Goal: Task Accomplishment & Management: Manage account settings

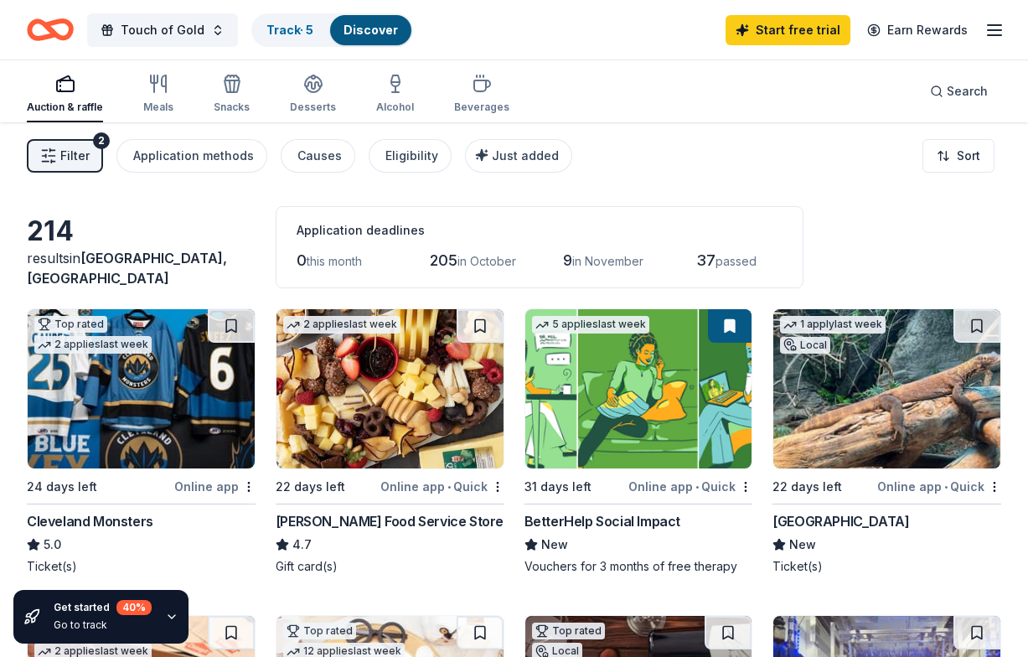
scroll to position [10, 0]
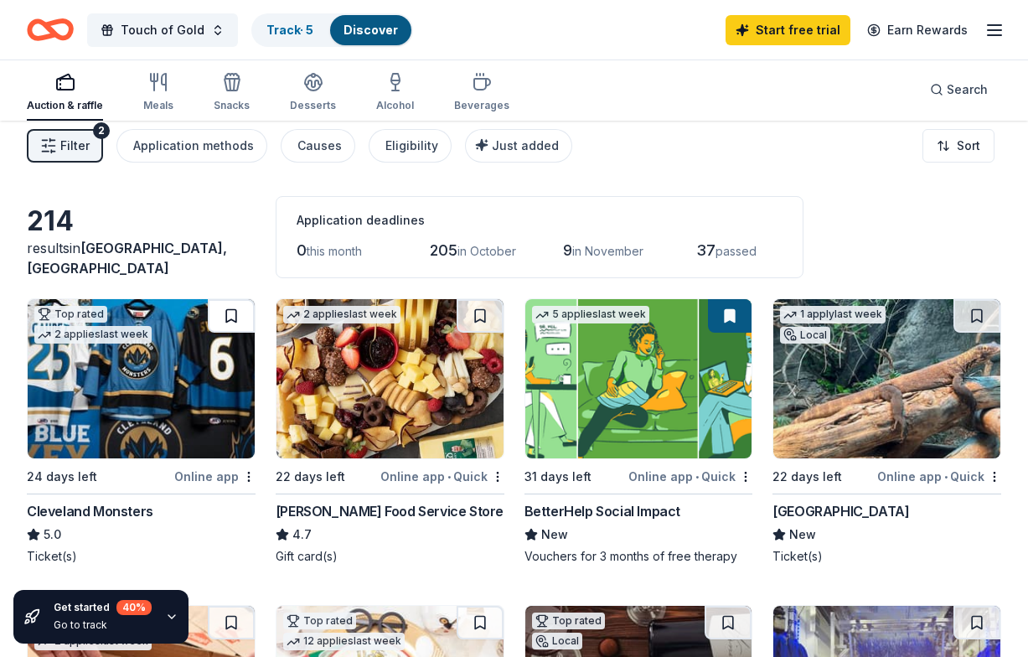
click at [230, 313] on button at bounding box center [231, 316] width 47 height 34
click at [294, 29] on link "Track · 6" at bounding box center [291, 30] width 48 height 14
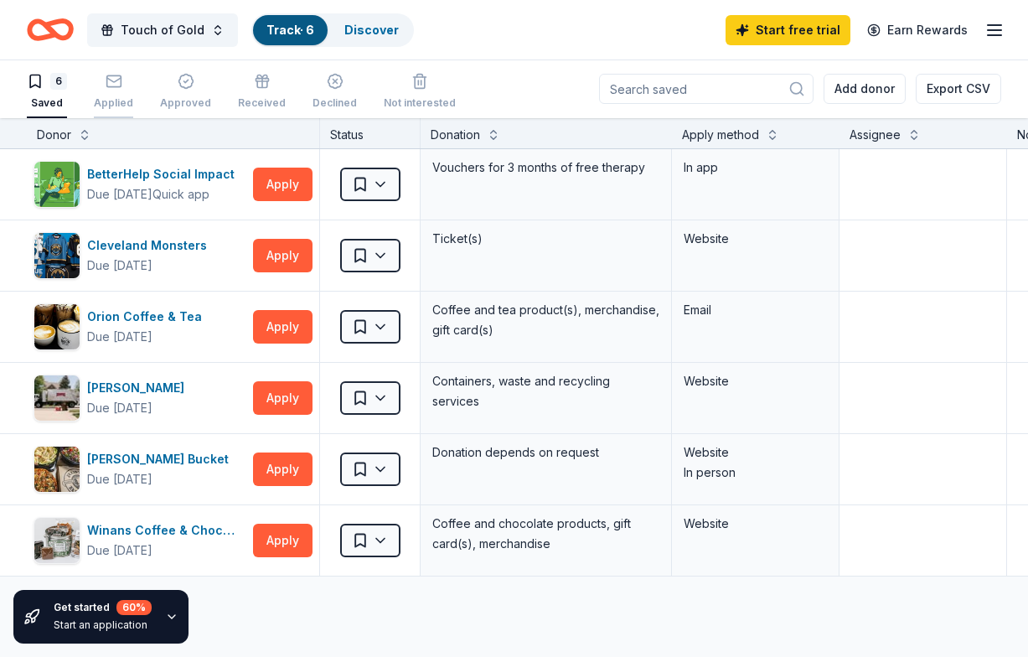
click at [119, 91] on div "Applied" at bounding box center [113, 91] width 39 height 37
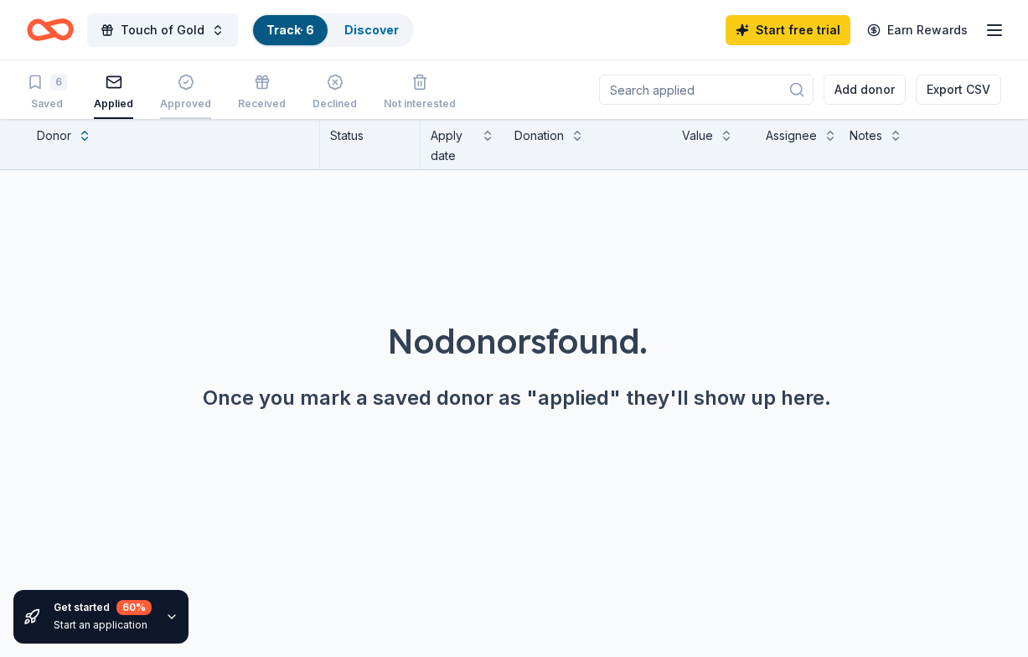
click at [178, 90] on icon "button" at bounding box center [186, 82] width 17 height 17
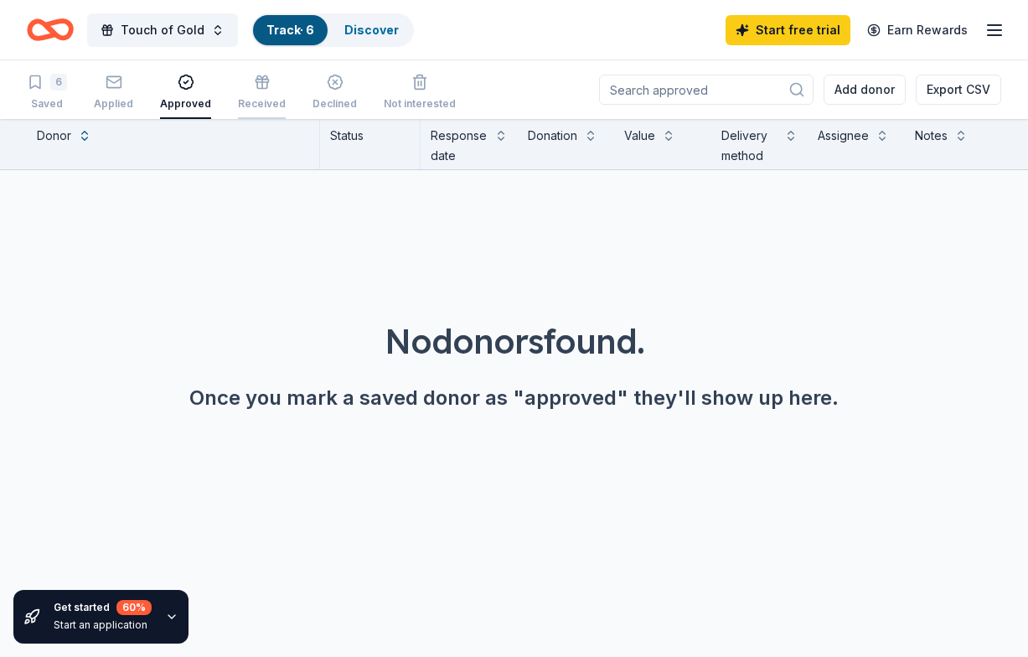
click at [248, 91] on div "Received" at bounding box center [262, 92] width 48 height 37
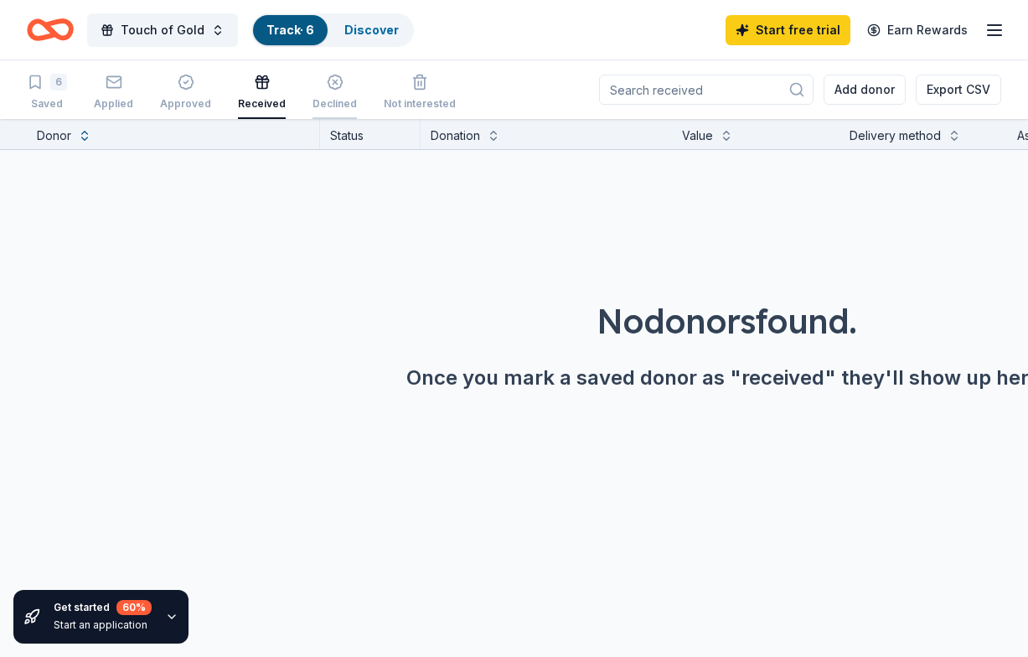
click at [327, 91] on div "Declined" at bounding box center [335, 92] width 44 height 37
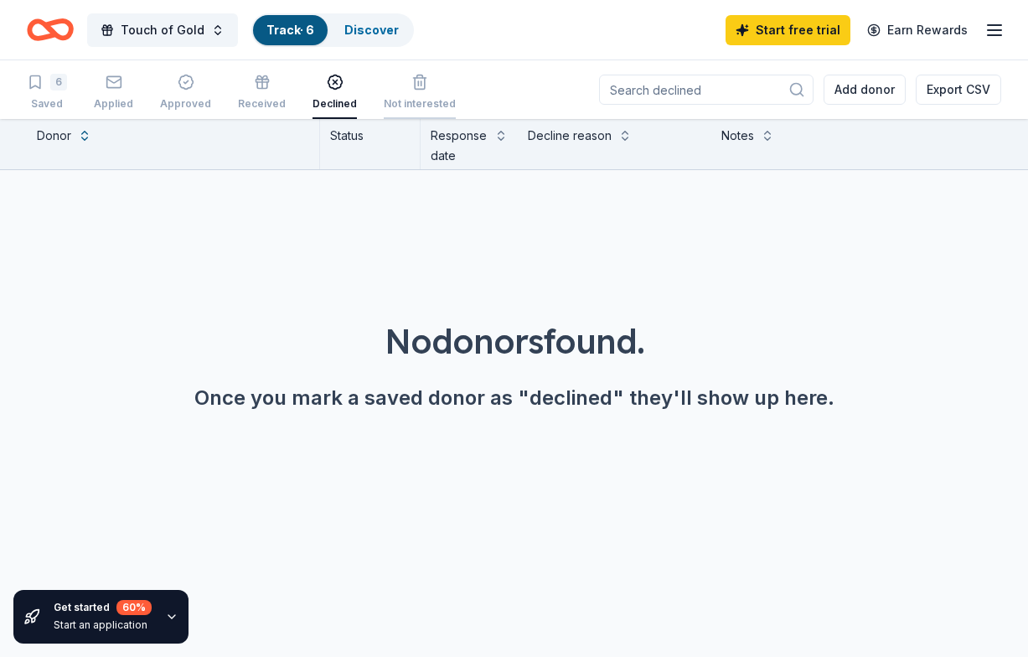
click at [406, 91] on div "Not interested" at bounding box center [420, 92] width 72 height 37
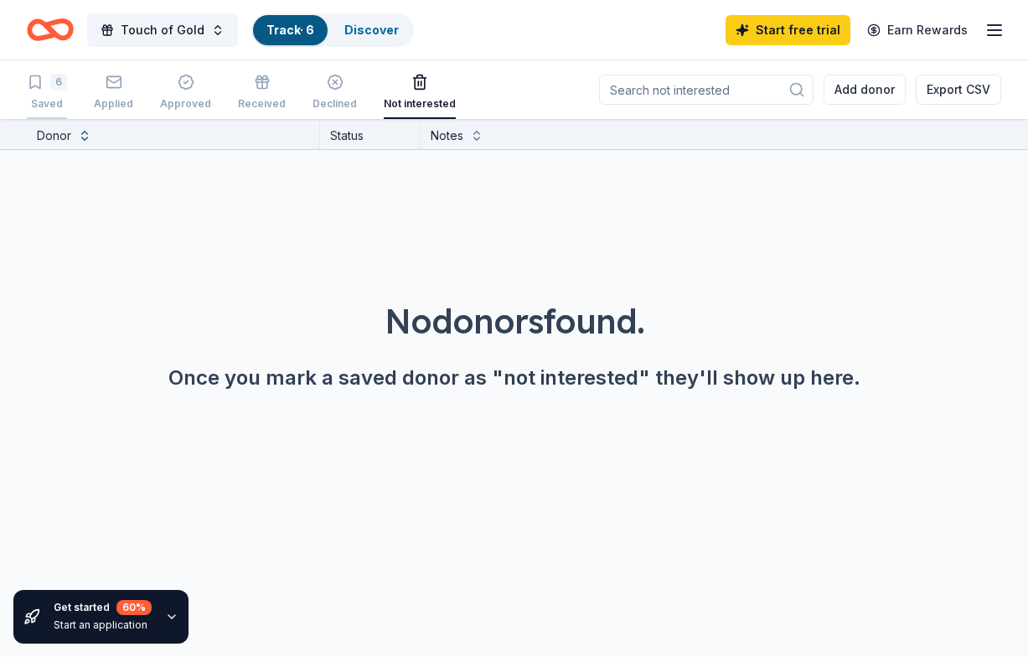
click at [35, 84] on icon "button" at bounding box center [35, 82] width 17 height 17
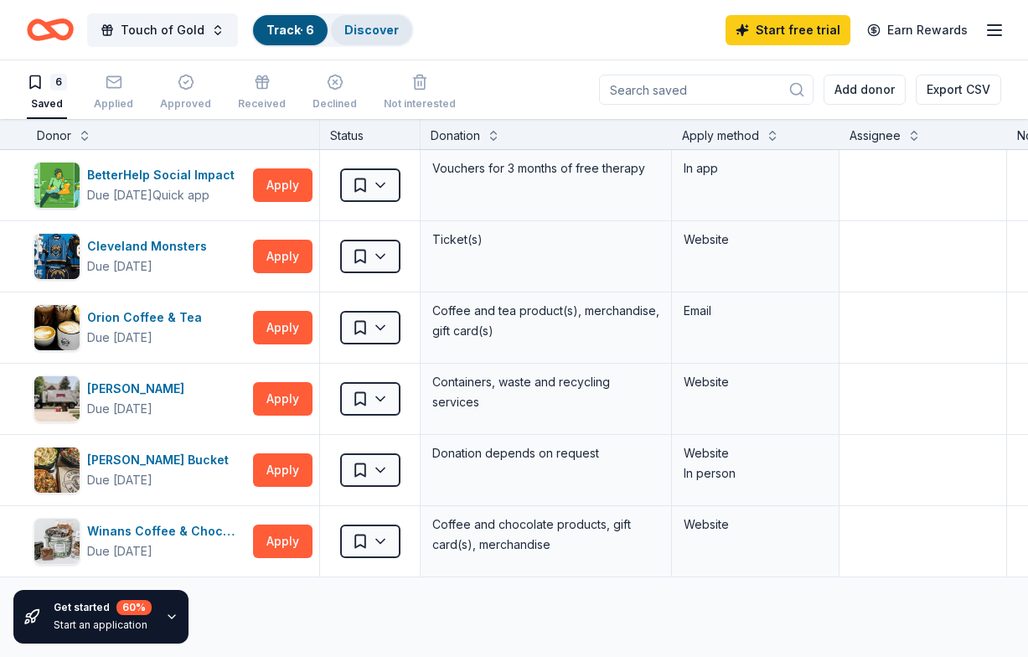
click at [367, 32] on link "Discover" at bounding box center [371, 30] width 54 height 14
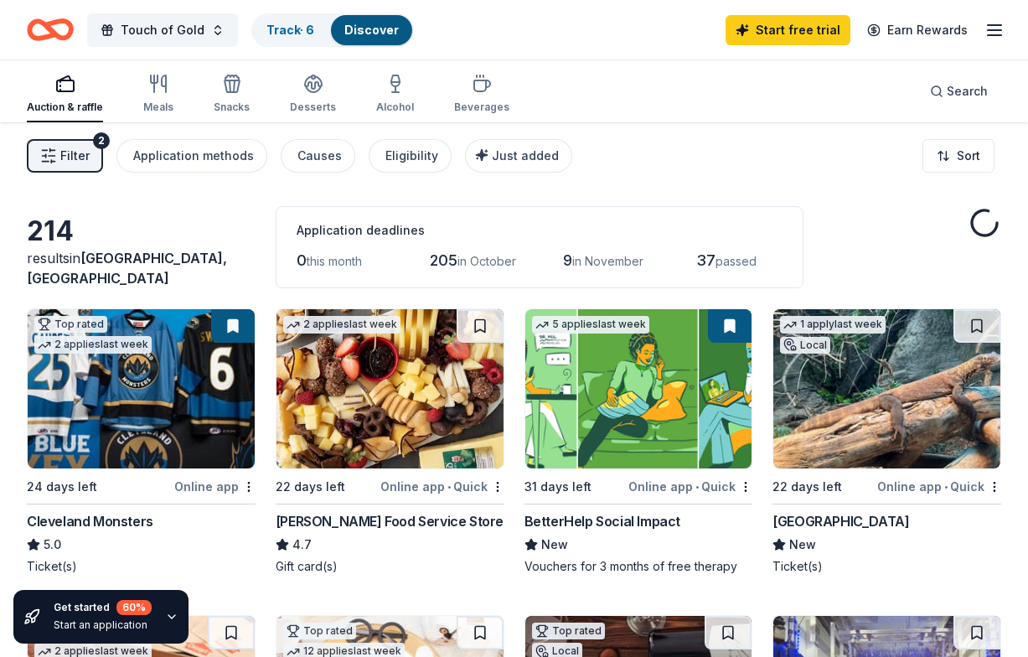
click at [79, 157] on span "Filter" at bounding box center [74, 156] width 29 height 20
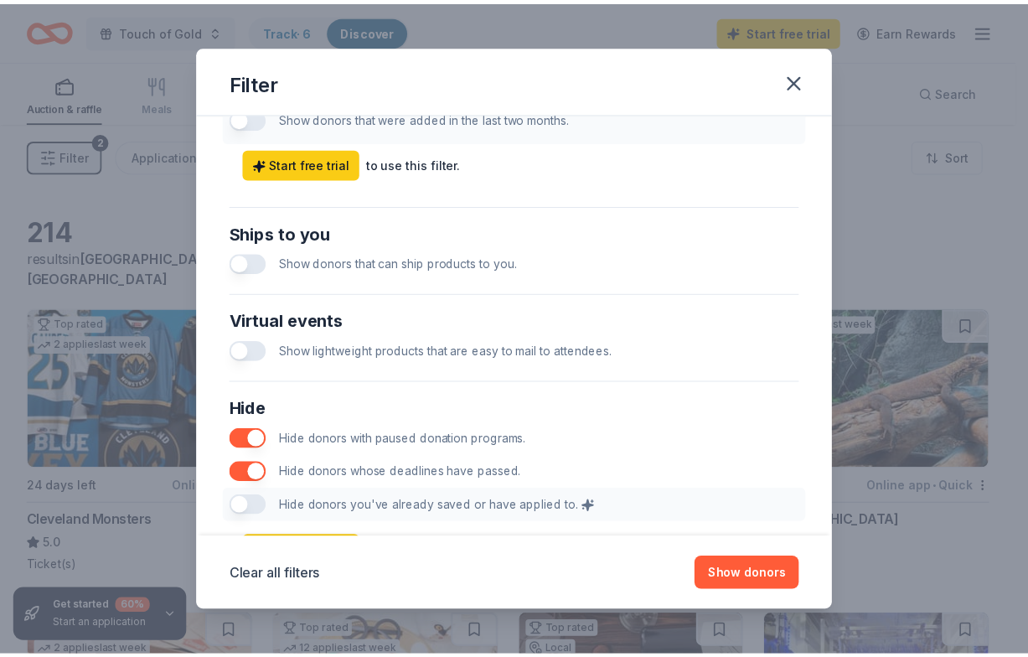
scroll to position [793, 0]
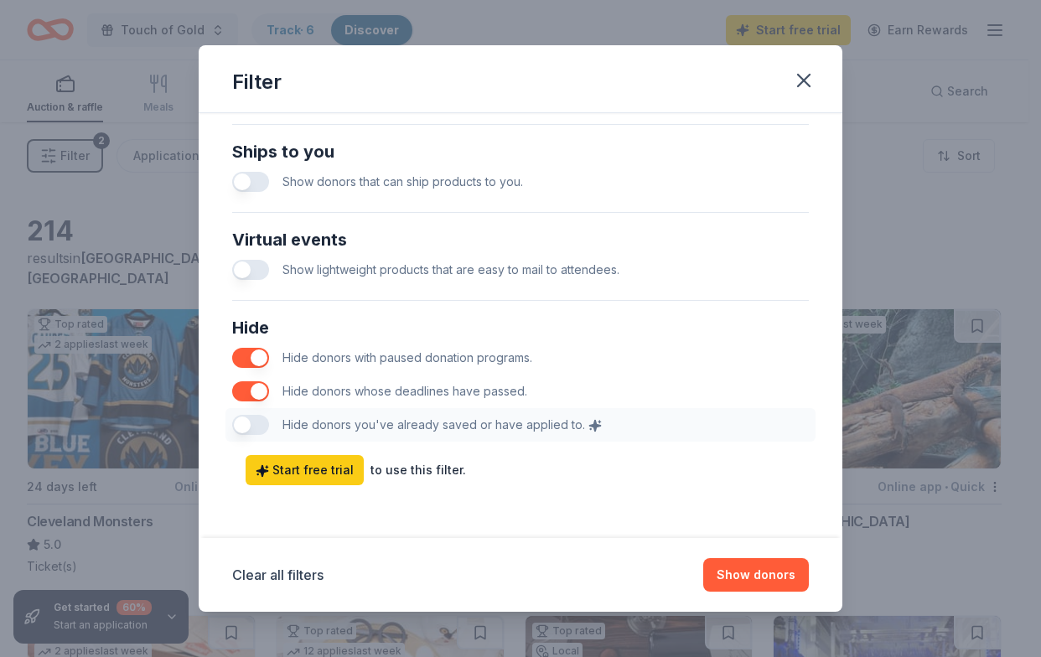
click at [240, 424] on div "Hide Hide donors with paused donation programs. Hide donors whose deadlines hav…" at bounding box center [520, 378] width 590 height 141
click at [237, 413] on div "Hide Hide donors with paused donation programs. Hide donors whose deadlines hav…" at bounding box center [520, 378] width 590 height 141
click at [806, 79] on icon "button" at bounding box center [804, 81] width 12 height 12
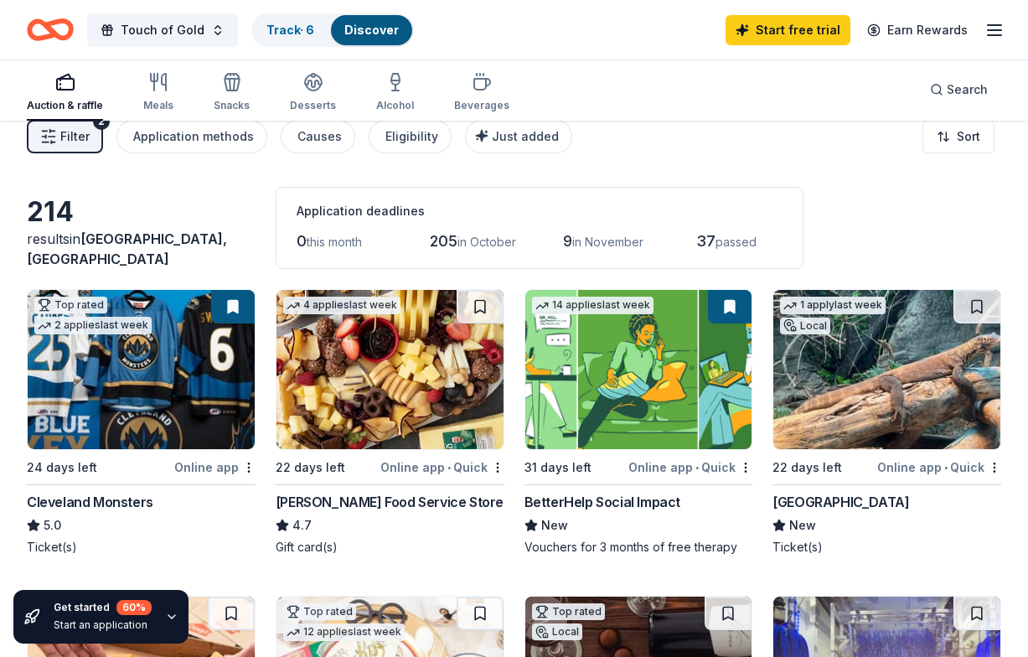
scroll to position [26, 0]
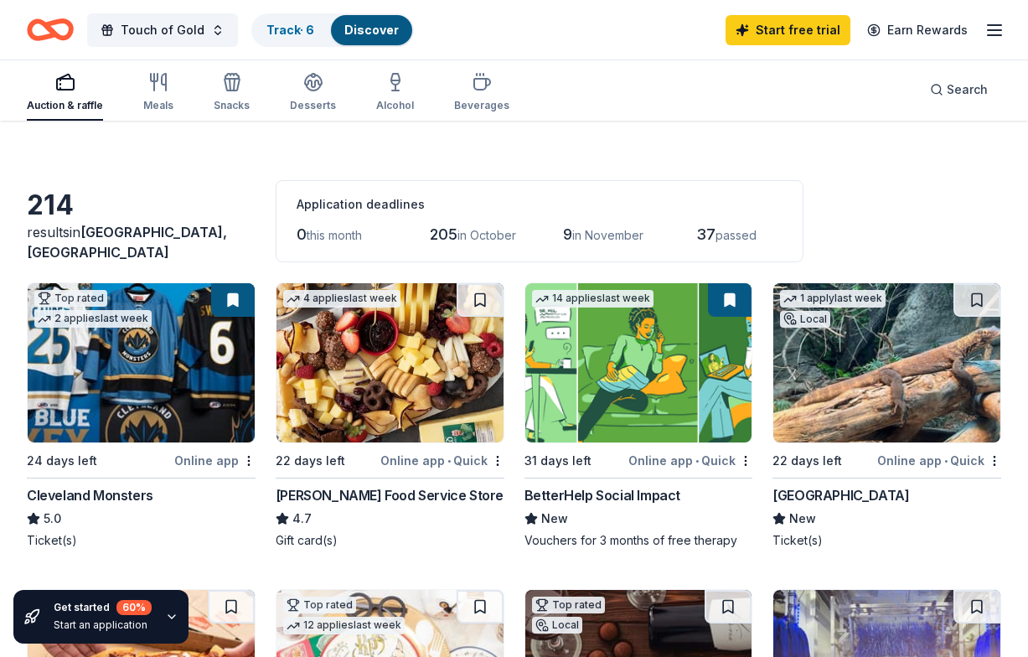
click at [732, 297] on button at bounding box center [730, 300] width 44 height 34
click at [725, 313] on button at bounding box center [730, 300] width 44 height 34
click at [230, 298] on button at bounding box center [233, 300] width 44 height 34
click at [277, 24] on link "Track · 6" at bounding box center [291, 30] width 48 height 14
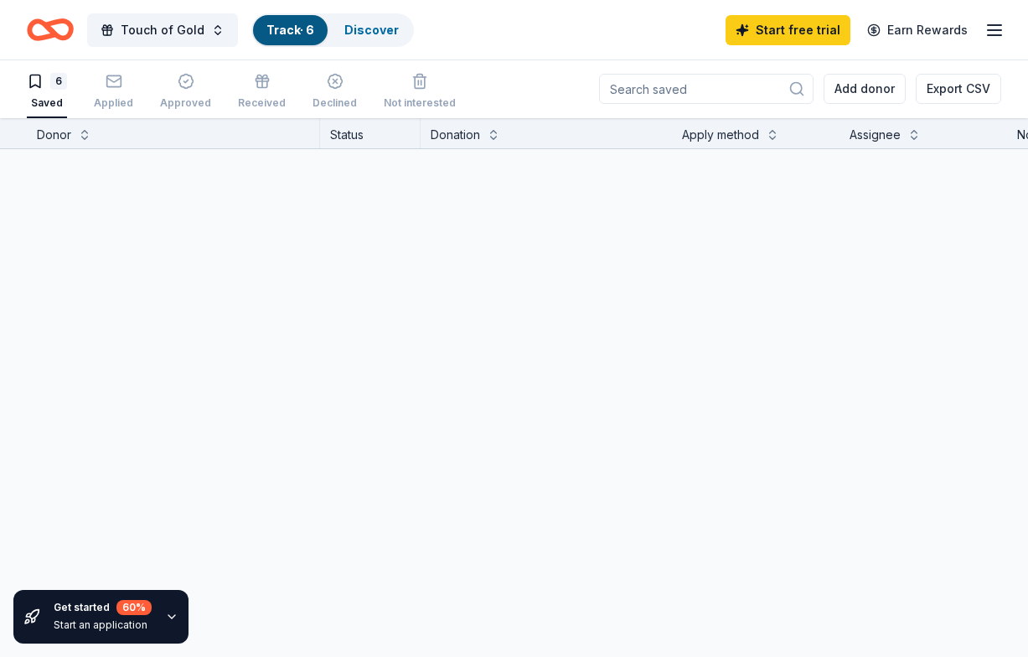
scroll to position [1, 0]
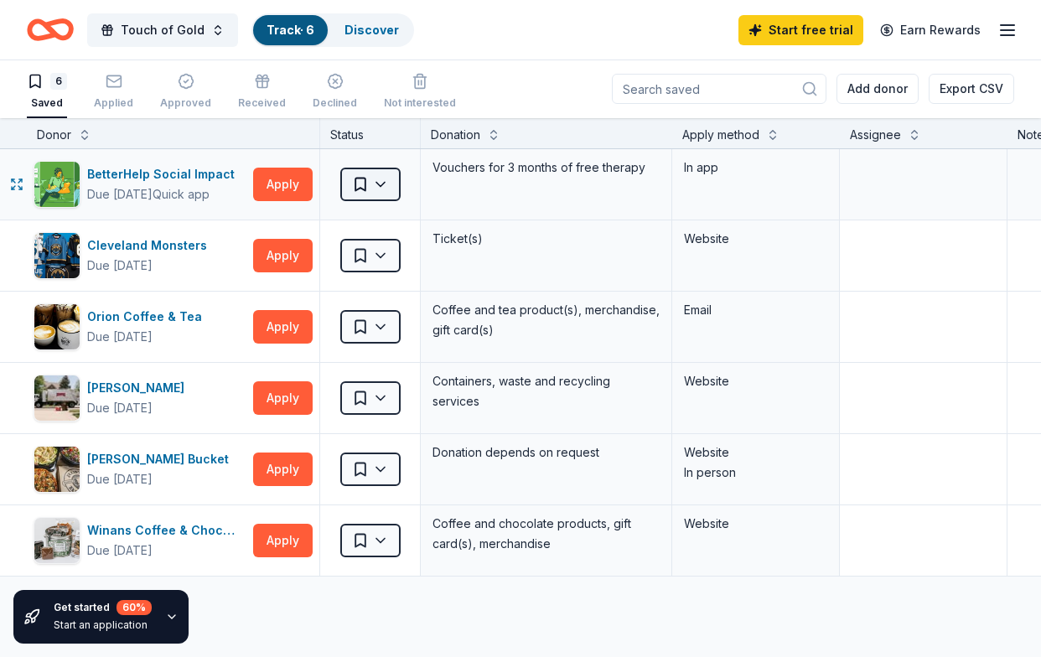
click at [381, 187] on html "Touch of Gold Track · 6 Discover Start free trial Earn Rewards 6 Saved Applied …" at bounding box center [520, 327] width 1041 height 657
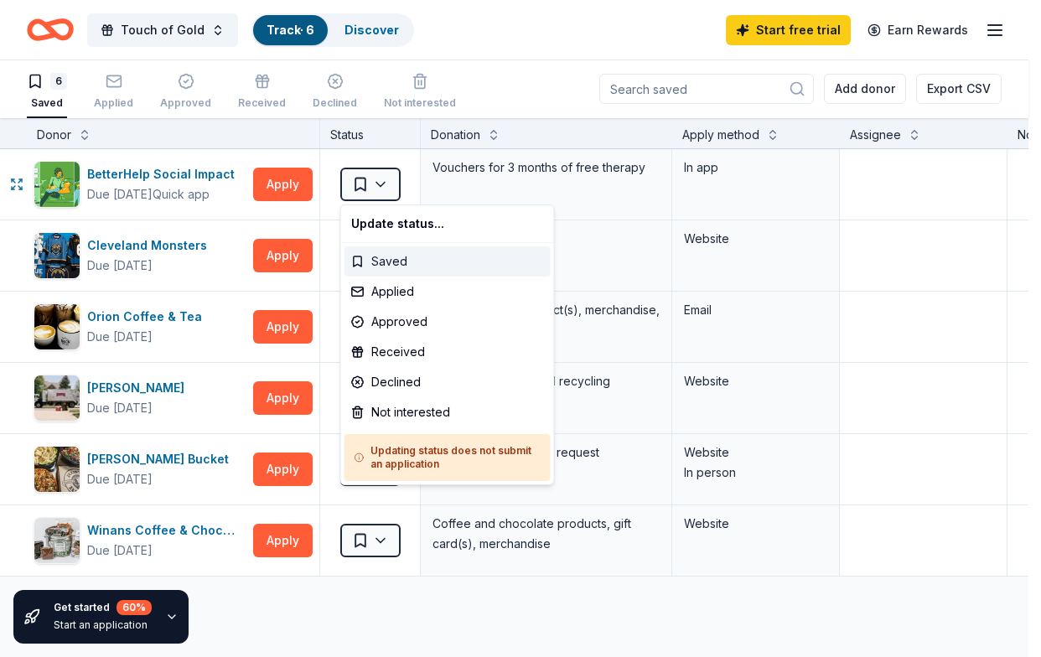
click at [378, 262] on div "Saved" at bounding box center [447, 261] width 206 height 30
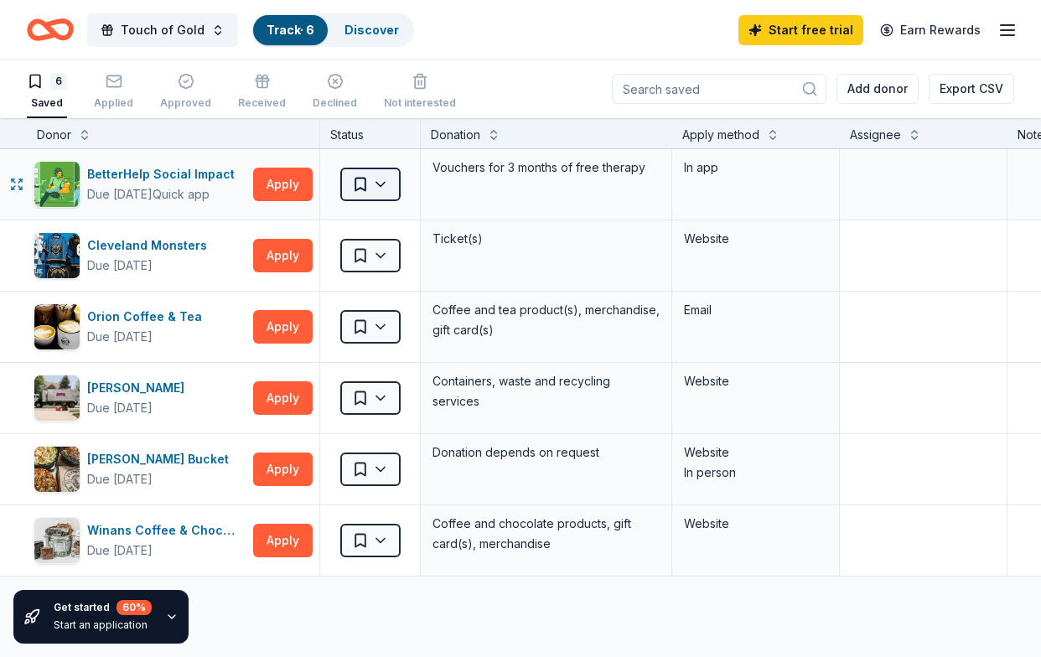
click at [378, 186] on html "Touch of Gold Track · 6 Discover Start free trial Earn Rewards 6 Saved Applied …" at bounding box center [520, 327] width 1041 height 657
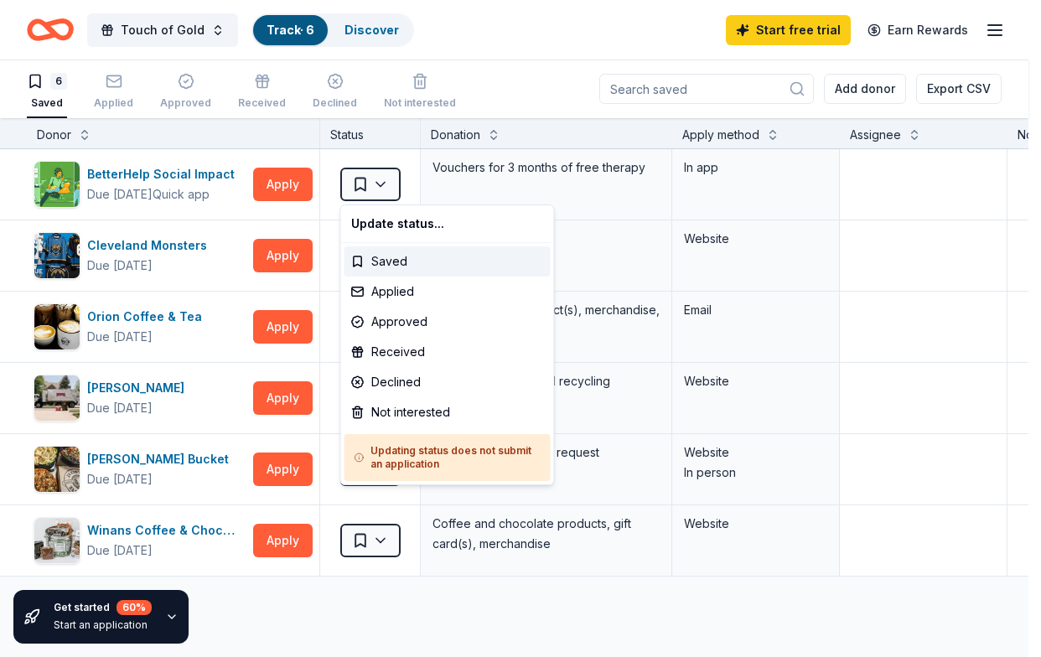
click at [458, 85] on html "Touch of Gold Track · 6 Discover Start free trial Earn Rewards 6 Saved Applied …" at bounding box center [520, 327] width 1041 height 657
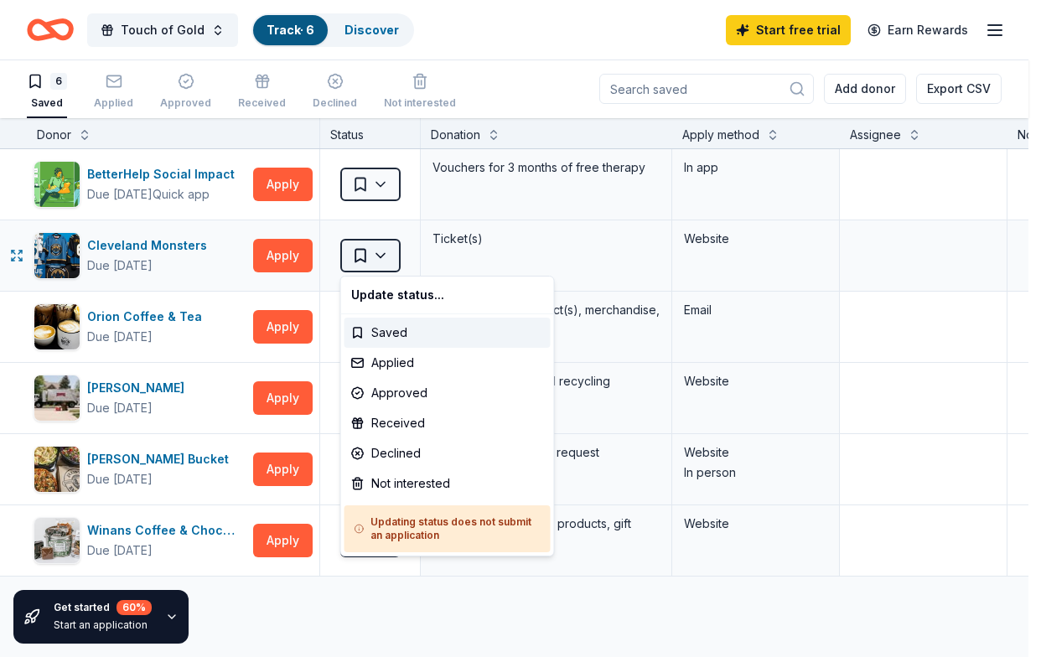
click at [376, 256] on html "Touch of Gold Track · 6 Discover Start free trial Earn Rewards 6 Saved Applied …" at bounding box center [520, 327] width 1041 height 657
click at [373, 361] on div "Applied" at bounding box center [447, 363] width 206 height 30
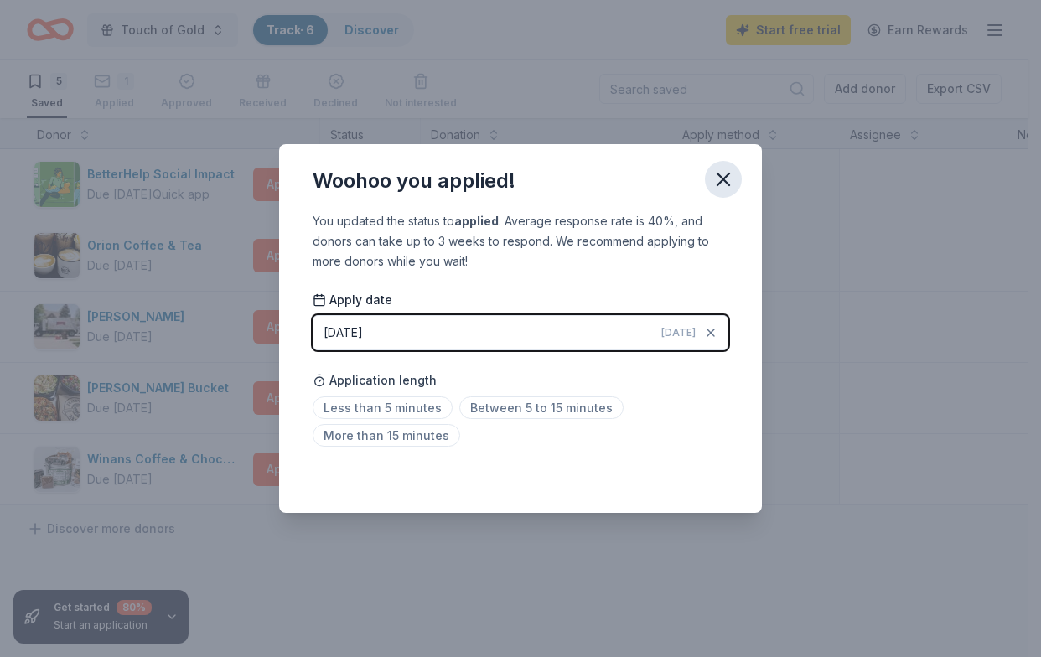
click at [723, 175] on icon "button" at bounding box center [723, 179] width 23 height 23
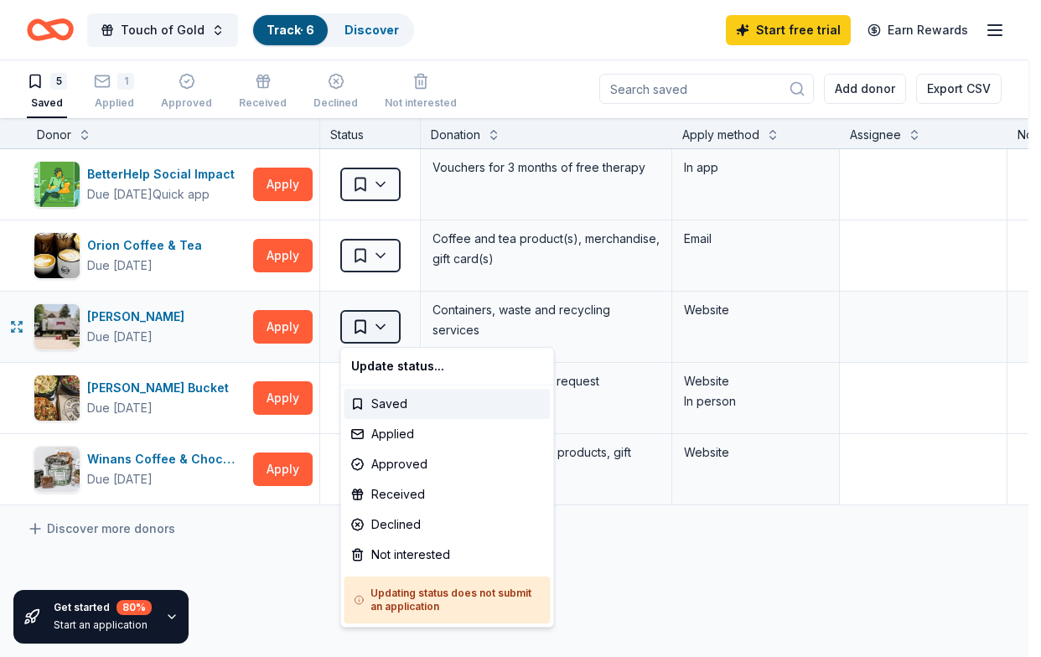
click at [375, 332] on html "Touch of Gold Track · 6 Discover Start free trial Earn Rewards 5 Saved 1 Applie…" at bounding box center [520, 327] width 1041 height 657
click at [380, 432] on div "Applied" at bounding box center [447, 434] width 206 height 30
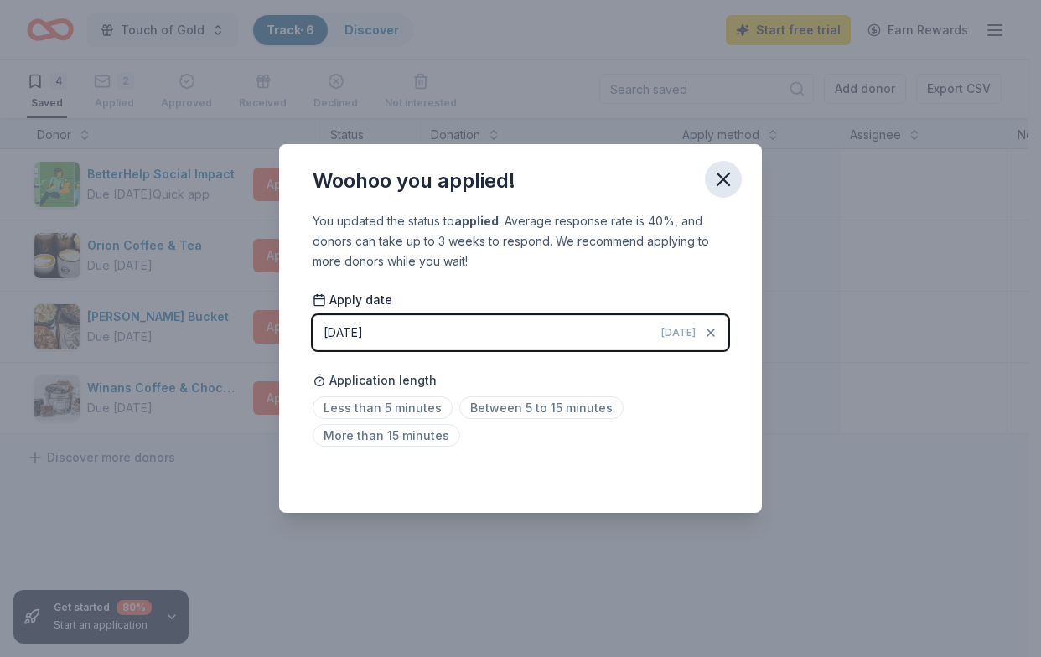
click at [728, 174] on icon "button" at bounding box center [723, 179] width 12 height 12
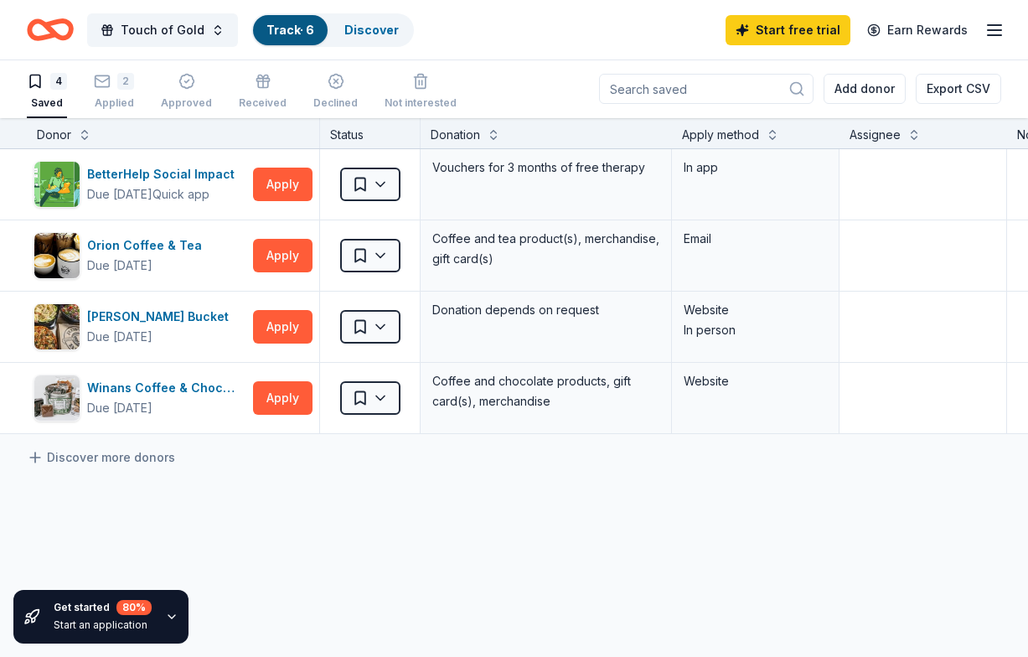
click at [294, 29] on link "Track · 6" at bounding box center [291, 30] width 48 height 14
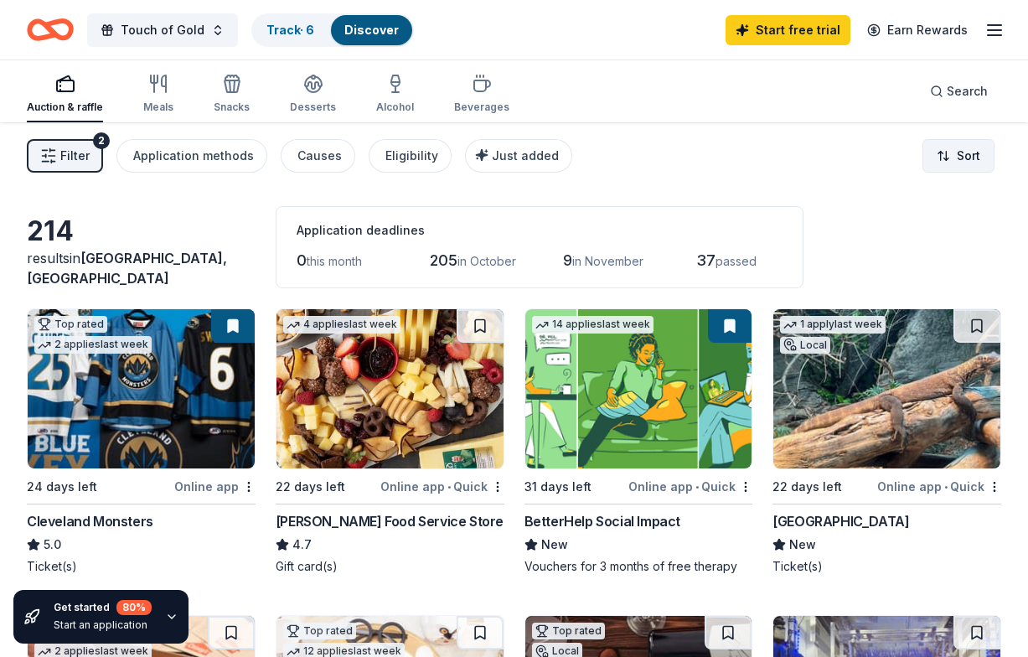
click at [948, 149] on html "Touch of Gold Track · 6 Discover Start free trial Earn Rewards Auction & raffle…" at bounding box center [514, 328] width 1028 height 657
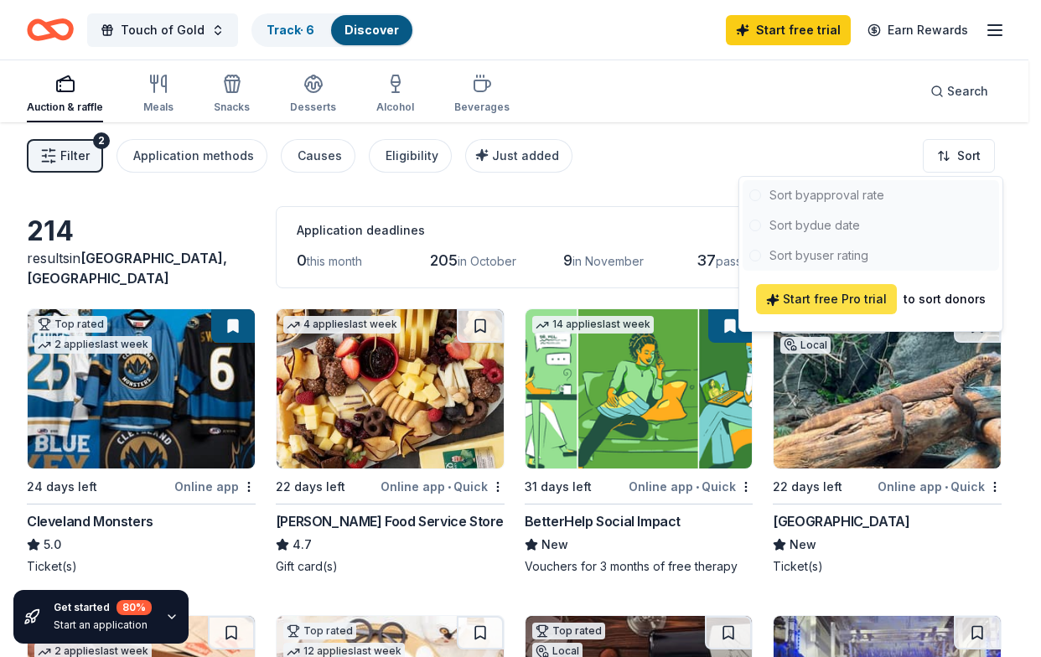
click at [814, 298] on span "Start free Pro trial" at bounding box center [826, 299] width 121 height 20
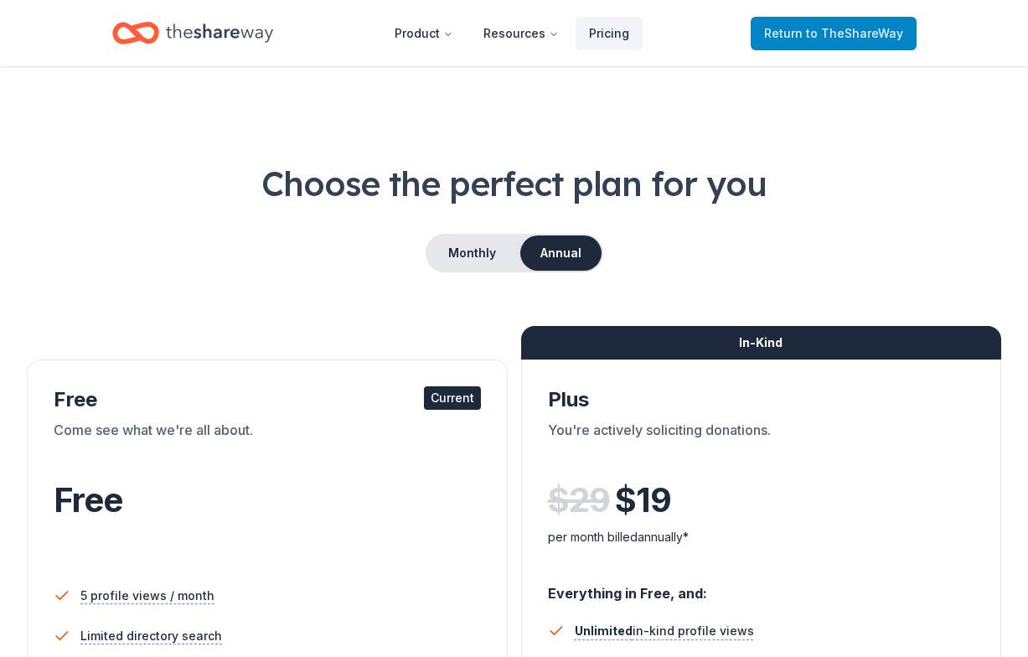
click at [789, 37] on span "Return to TheShareWay" at bounding box center [833, 33] width 139 height 20
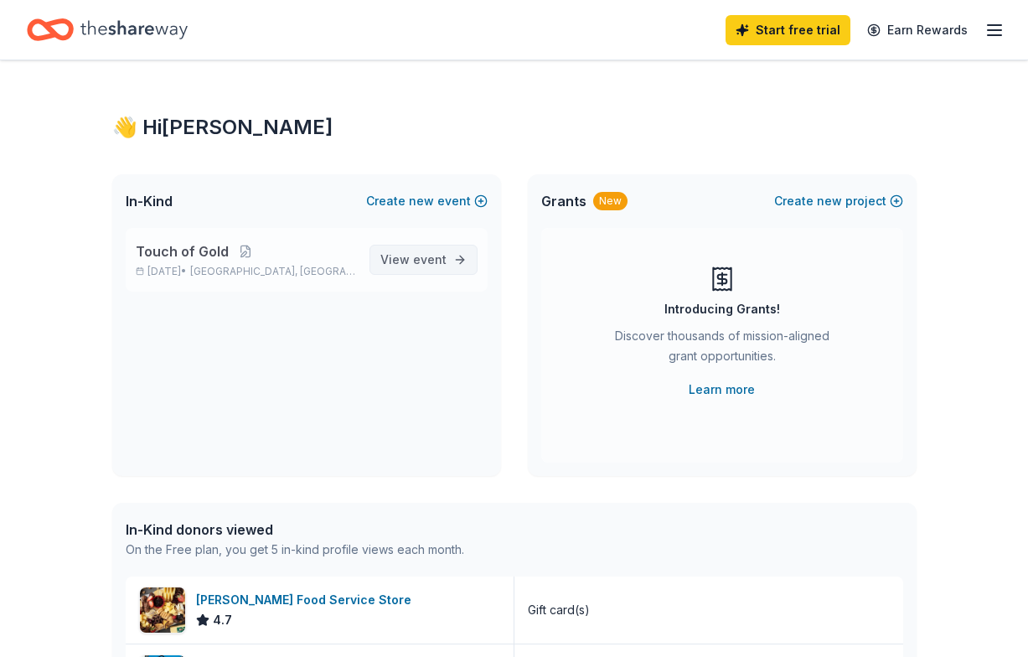
click at [446, 261] on span "event" at bounding box center [430, 259] width 34 height 14
click at [131, 31] on icon "Home" at bounding box center [133, 29] width 107 height 18
click at [433, 252] on span "event" at bounding box center [430, 259] width 34 height 14
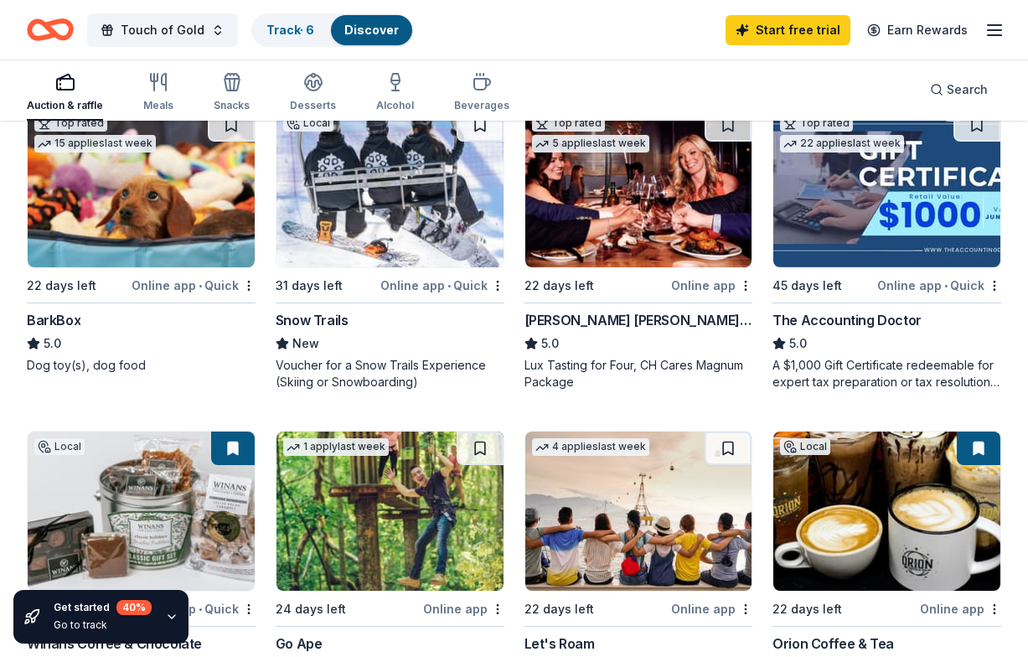
scroll to position [825, 0]
